Goal: Information Seeking & Learning: Learn about a topic

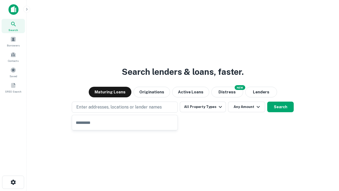
type input "**********"
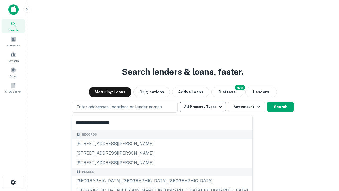
click at [203, 107] on button "All Property Types" at bounding box center [203, 107] width 46 height 11
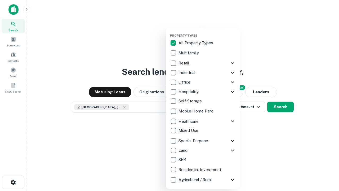
click at [207, 32] on button "button" at bounding box center [207, 32] width 74 height 0
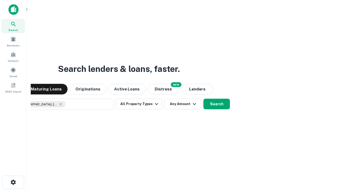
scroll to position [8, 0]
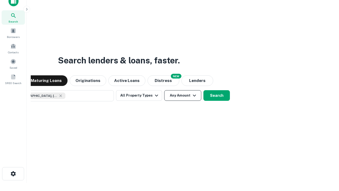
click at [164, 90] on button "Any Amount" at bounding box center [182, 95] width 37 height 11
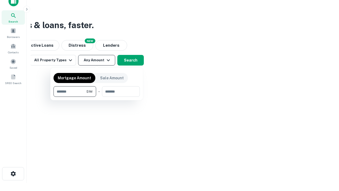
type input "*******"
click at [97, 97] on button "button" at bounding box center [97, 97] width 86 height 0
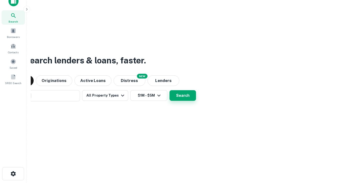
click at [170, 90] on button "Search" at bounding box center [183, 95] width 27 height 11
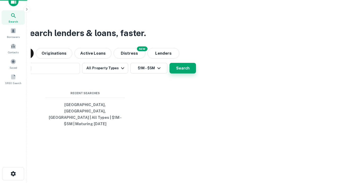
scroll to position [17, 150]
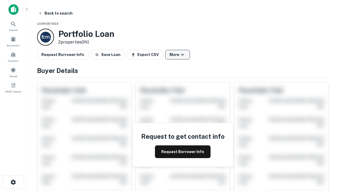
click at [178, 55] on button "More" at bounding box center [177, 55] width 25 height 10
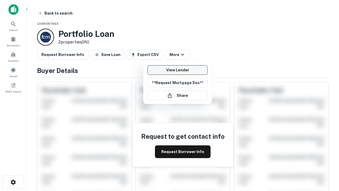
click at [178, 70] on link "View Lender" at bounding box center [178, 70] width 60 height 10
